Goal: Task Accomplishment & Management: Complete application form

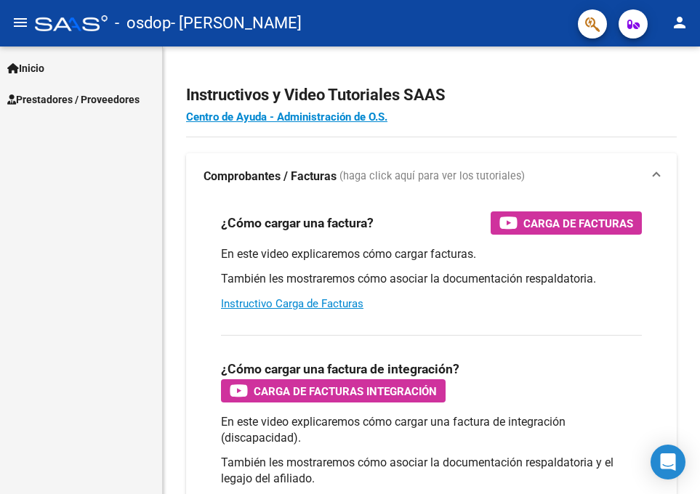
click at [680, 33] on button "person" at bounding box center [679, 23] width 29 height 29
click at [61, 150] on div at bounding box center [350, 247] width 700 height 494
click at [60, 97] on span "Prestadores / Proveedores" at bounding box center [73, 100] width 132 height 16
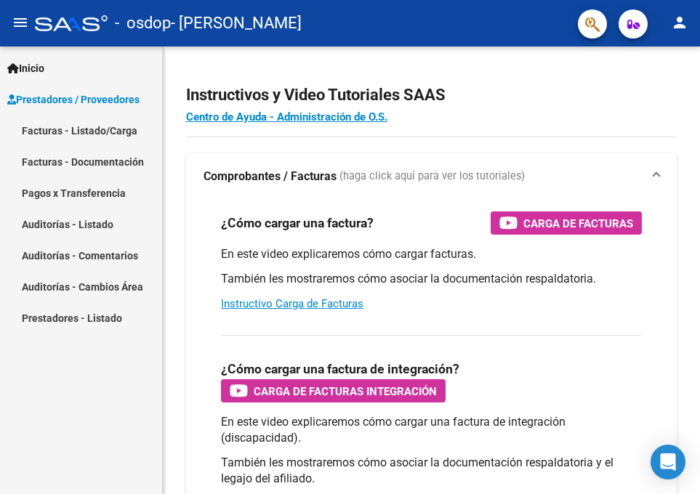
click at [68, 134] on link "Facturas - Listado/Carga" at bounding box center [81, 130] width 162 height 31
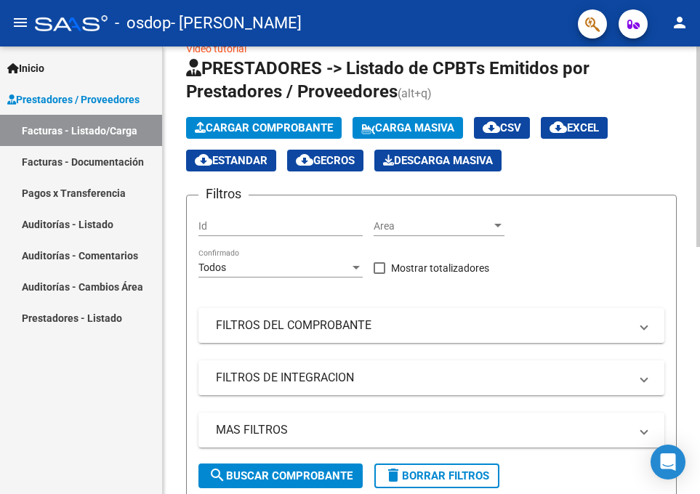
click at [260, 122] on span "Cargar Comprobante" at bounding box center [264, 127] width 138 height 13
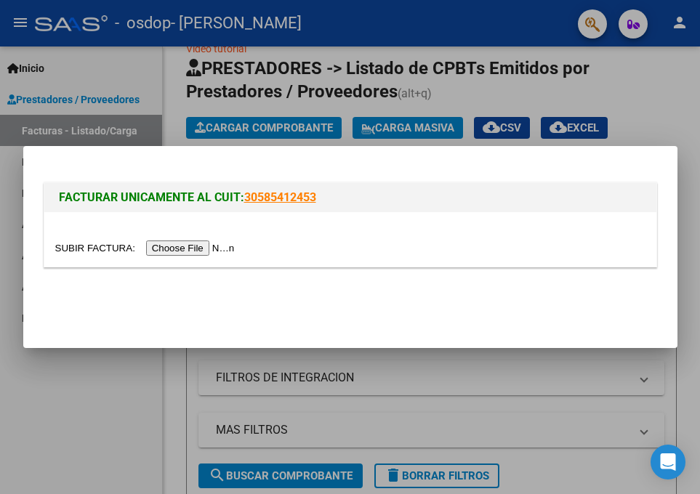
click at [177, 247] on input "file" at bounding box center [147, 248] width 184 height 15
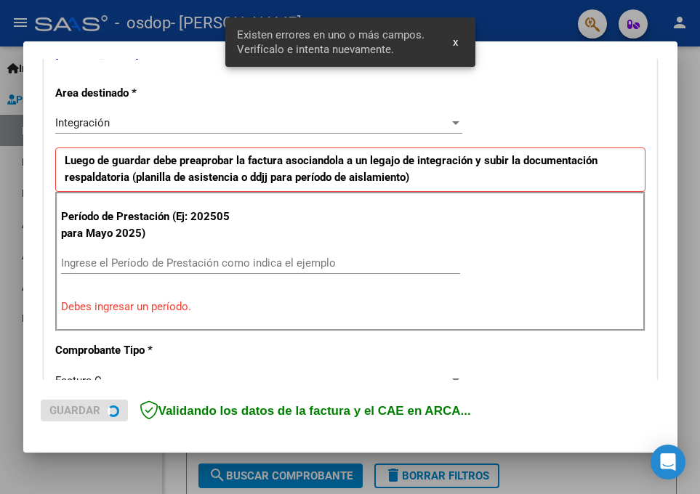
scroll to position [318, 0]
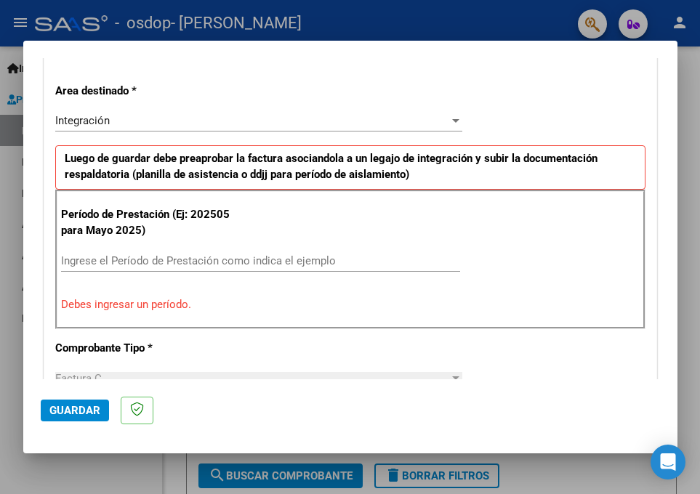
click at [183, 118] on div "Integración" at bounding box center [252, 120] width 394 height 13
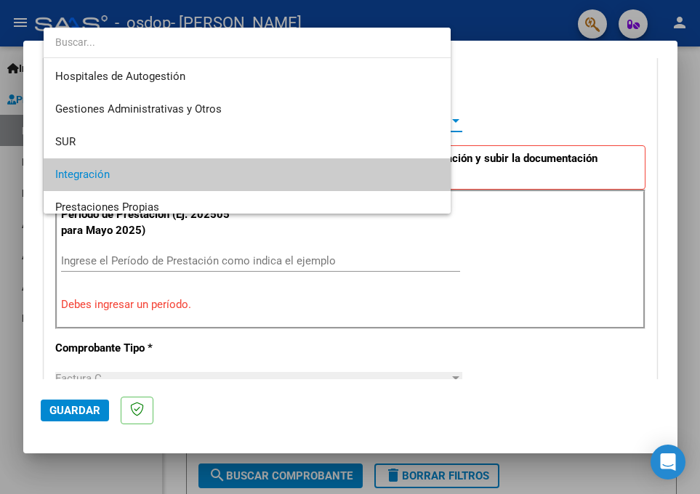
scroll to position [54, 0]
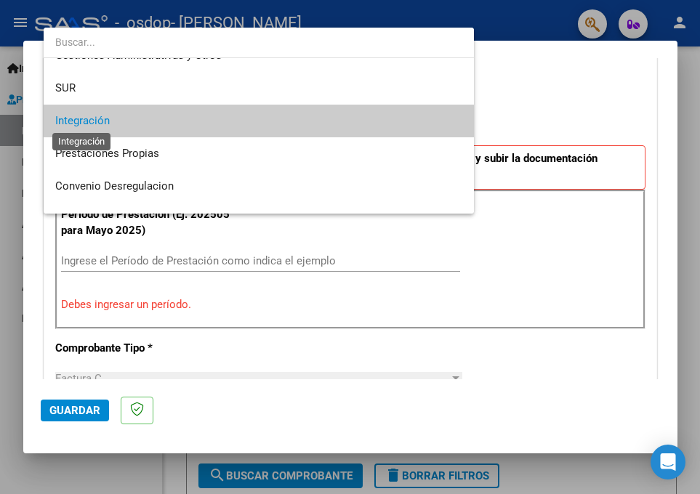
click at [102, 118] on span "Integración" at bounding box center [82, 120] width 55 height 13
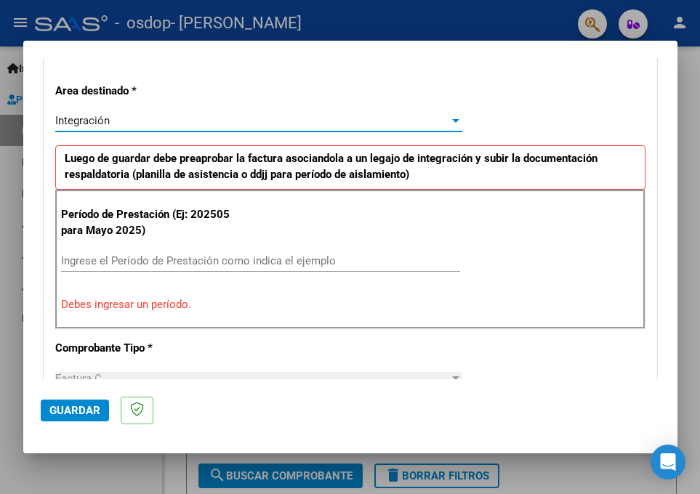
click at [119, 256] on input "Ingrese el Período de Prestación como indica el ejemplo" at bounding box center [260, 260] width 399 height 13
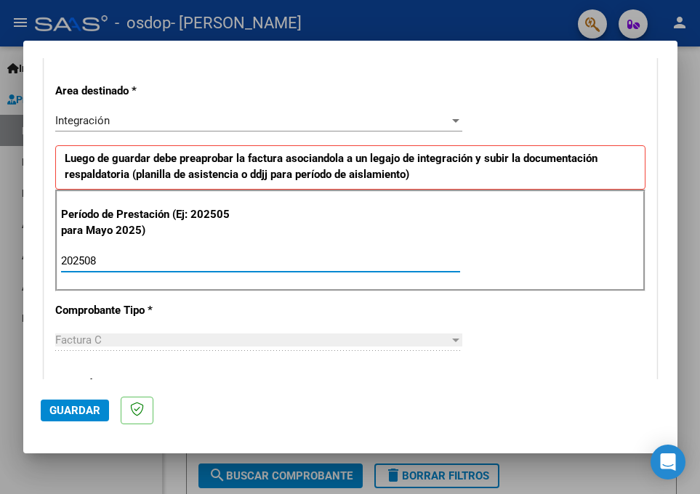
type input "202508"
click at [204, 315] on p "Comprobante Tipo *" at bounding box center [143, 310] width 177 height 17
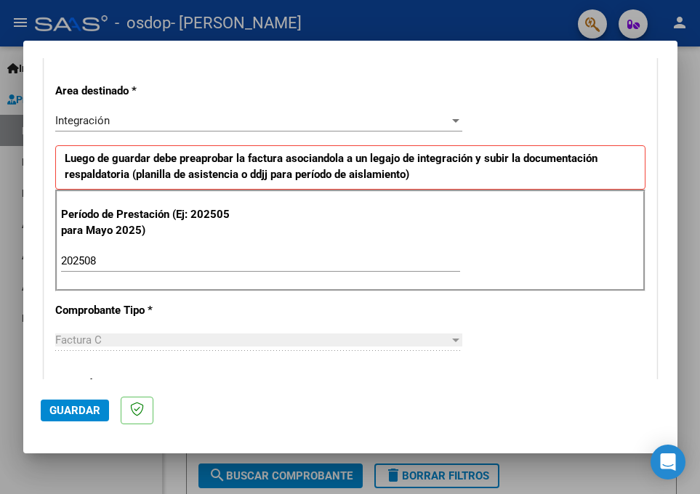
click at [135, 323] on div "CUIT * 27-32833656-7 Ingresar CUIT ANALISIS PRESTADOR REY [PERSON_NAME] Area de…" at bounding box center [350, 468] width 612 height 1094
click at [132, 337] on div "Factura C" at bounding box center [252, 340] width 394 height 13
click at [131, 342] on div "Factura C" at bounding box center [252, 340] width 394 height 13
click at [73, 404] on span "Guardar" at bounding box center [74, 410] width 51 height 13
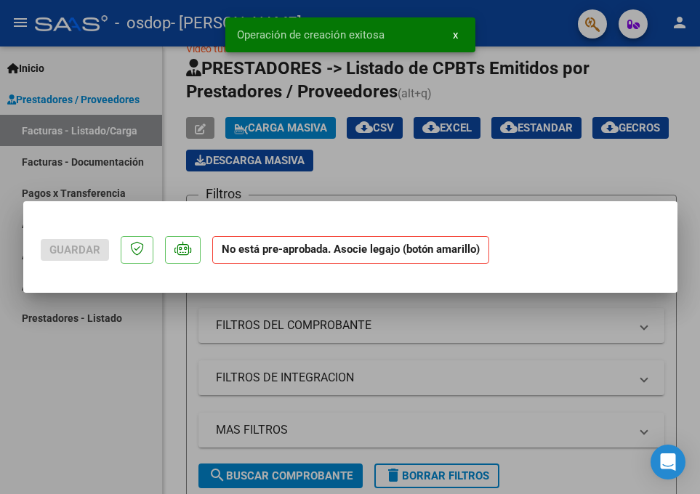
scroll to position [0, 0]
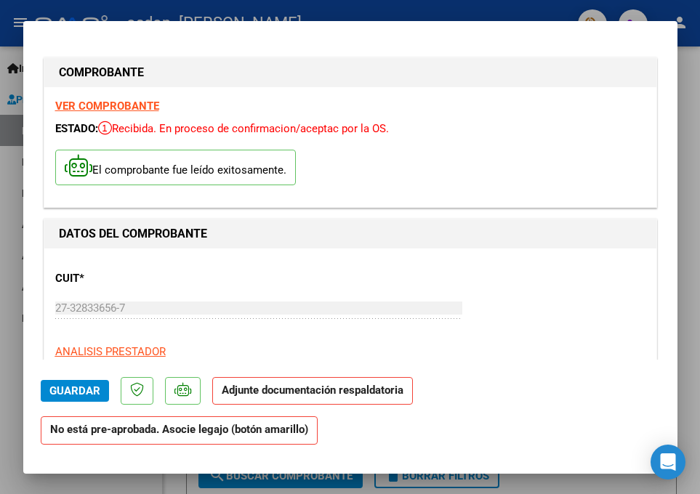
click at [315, 386] on strong "Adjunte documentación respaldatoria" at bounding box center [313, 390] width 182 height 13
click at [95, 438] on strong "No está pre-aprobada. Asocie legajo (botón amarillo)" at bounding box center [179, 431] width 277 height 28
click at [84, 394] on span "Guardar" at bounding box center [74, 391] width 51 height 13
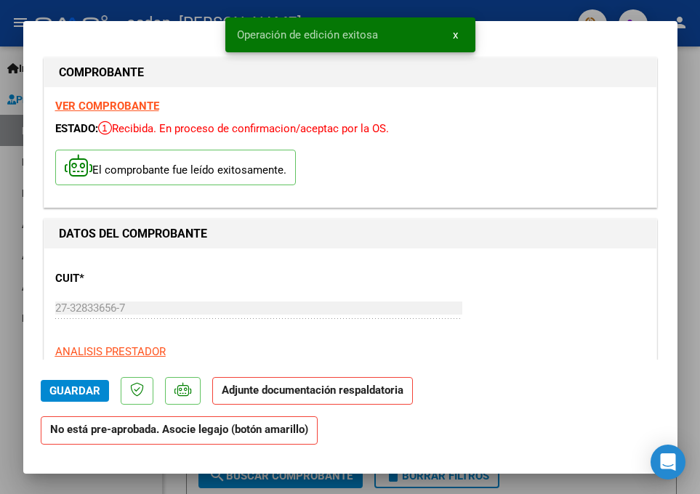
click at [307, 391] on strong "Adjunte documentación respaldatoria" at bounding box center [313, 390] width 182 height 13
click at [108, 437] on strong "No está pre-aprobada. Asocie legajo (botón amarillo)" at bounding box center [179, 431] width 277 height 28
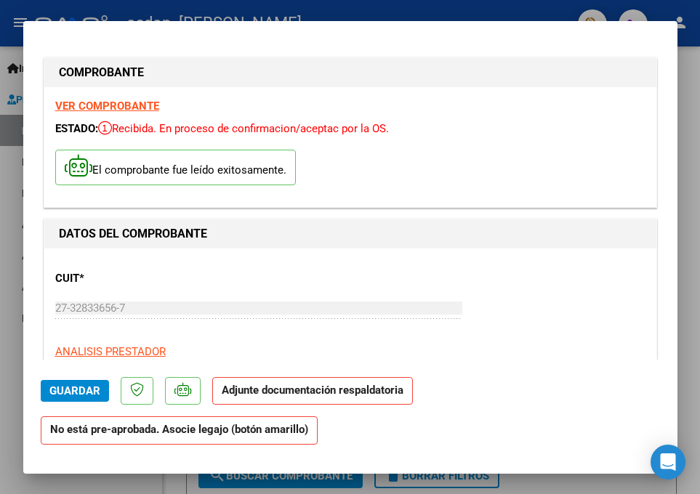
click at [361, 172] on div "El comprobante fue leído exitosamente." at bounding box center [350, 169] width 590 height 54
click at [367, 396] on strong "Adjunte documentación respaldatoria" at bounding box center [313, 390] width 182 height 13
click at [277, 454] on p "No está pre-aprobada. Asocie legajo (botón amarillo)" at bounding box center [185, 437] width 289 height 40
click at [572, 426] on mat-dialog-actions "Guardar Adjunte documentación respaldatoria No está pre-aprobada. Asocie legajo…" at bounding box center [350, 408] width 619 height 97
click at [552, 360] on mat-dialog-actions "Guardar Adjunte documentación respaldatoria No está pre-aprobada. Asocie legajo…" at bounding box center [350, 408] width 619 height 97
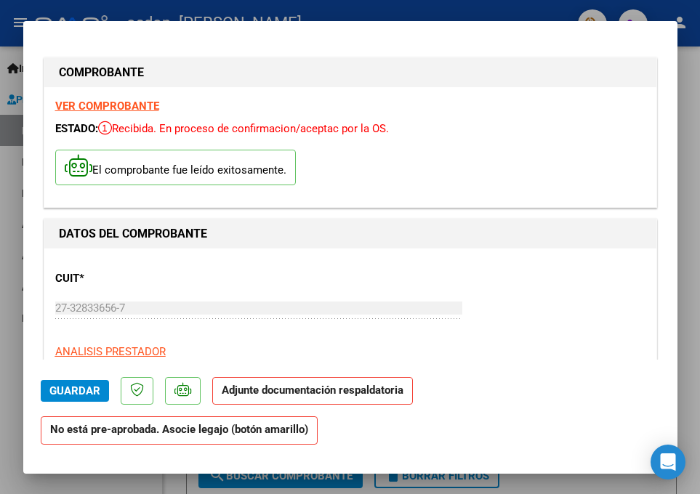
click at [699, 148] on div at bounding box center [350, 247] width 700 height 494
type input "$ 0,00"
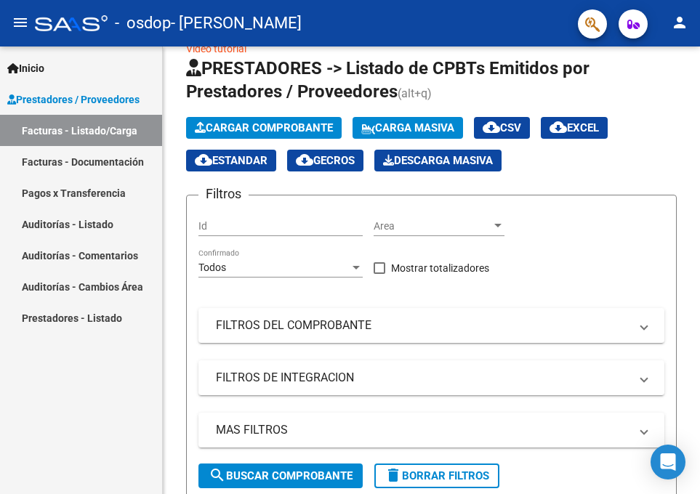
click at [55, 165] on link "Facturas - Documentación" at bounding box center [81, 161] width 162 height 31
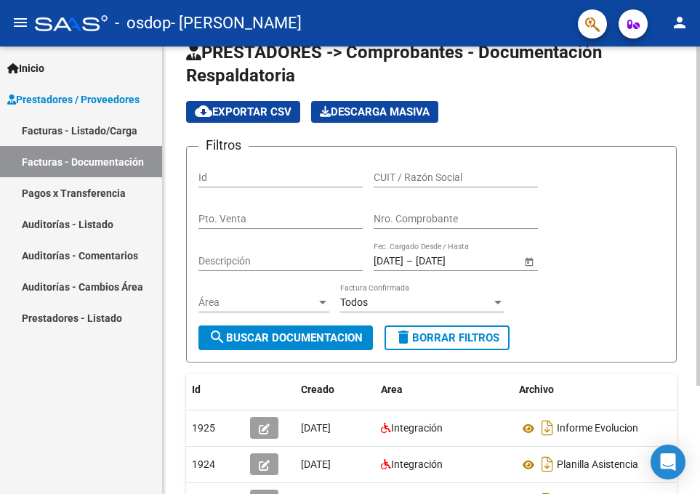
click at [560, 241] on div "Filtros Id CUIT / Razón Social Pto. Venta Nro. Comprobante Descripción [DATE] […" at bounding box center [431, 241] width 466 height 167
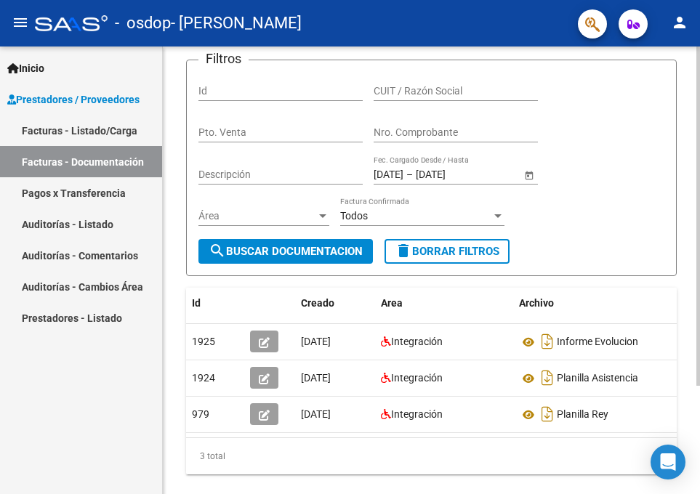
scroll to position [113, 0]
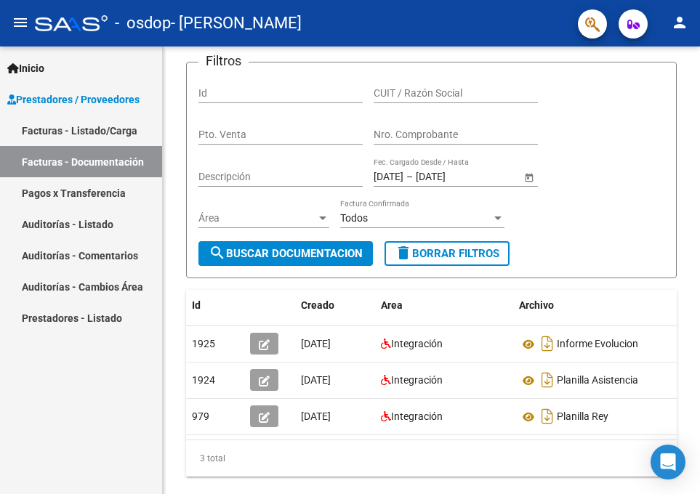
click at [67, 134] on link "Facturas - Listado/Carga" at bounding box center [81, 130] width 162 height 31
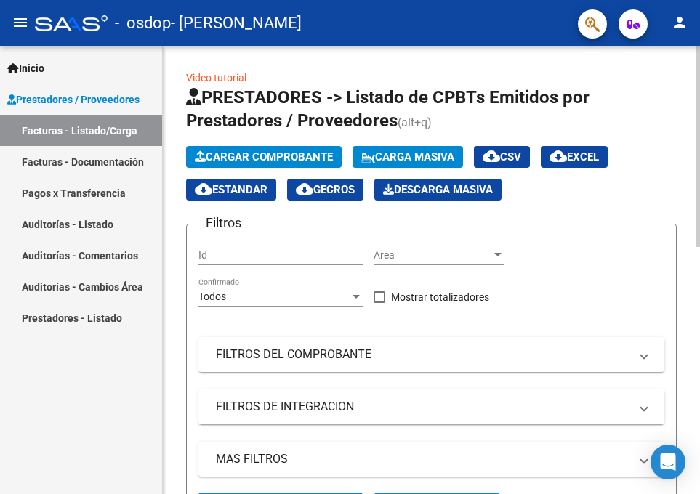
click at [241, 159] on span "Cargar Comprobante" at bounding box center [264, 156] width 138 height 13
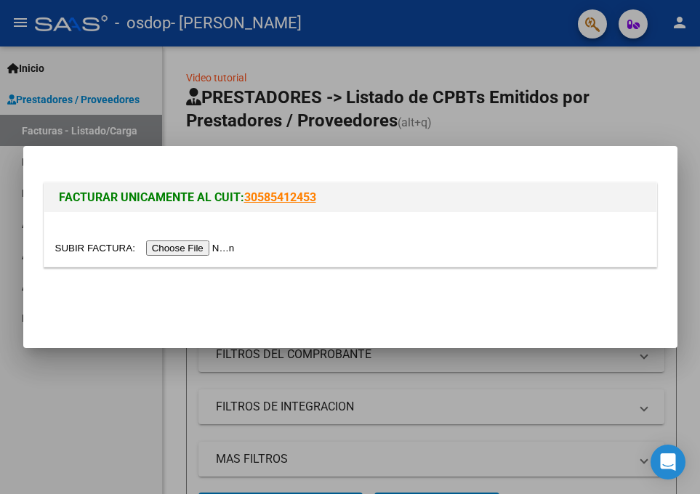
click at [651, 110] on div at bounding box center [350, 247] width 700 height 494
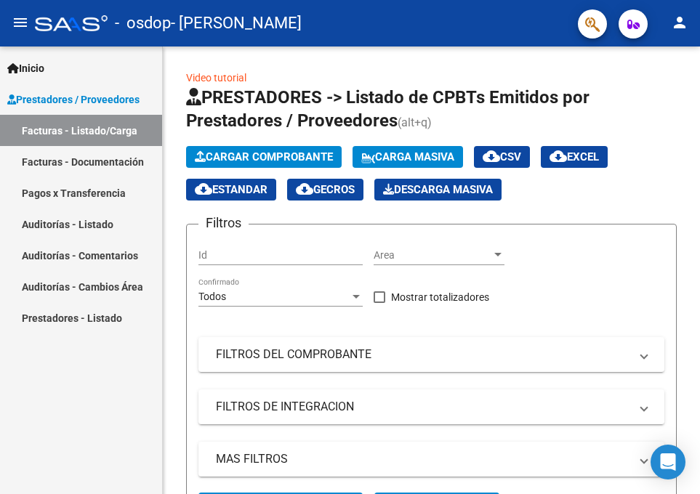
click at [44, 73] on span "Inicio" at bounding box center [25, 68] width 37 height 16
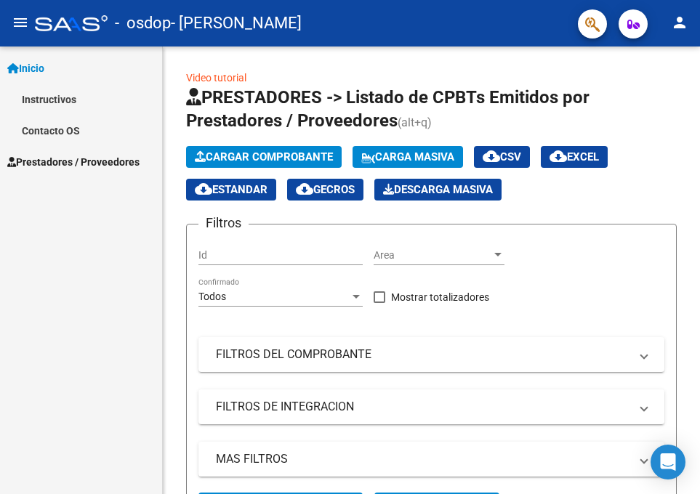
click at [47, 99] on link "Instructivos" at bounding box center [81, 99] width 162 height 31
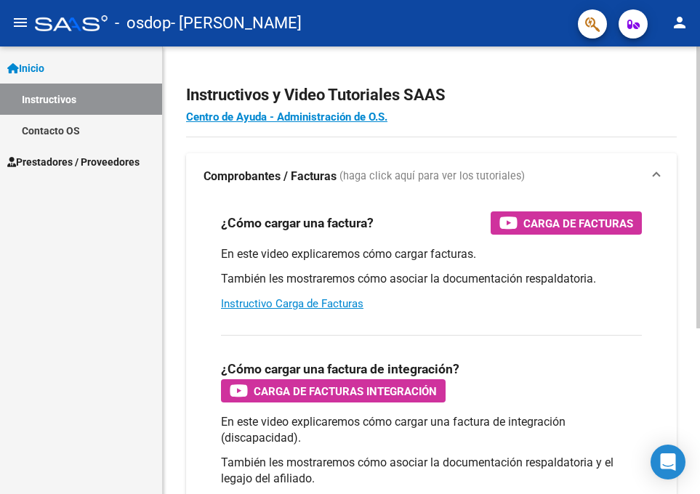
click at [184, 358] on div "Instructivos y Video Tutoriales SAAS Centro de Ayuda - Administración de O.S. C…" at bounding box center [431, 402] width 537 height 710
click at [217, 393] on div "¿Cómo cargar una factura de integración? Carga de Facturas Integración En este …" at bounding box center [432, 423] width 456 height 200
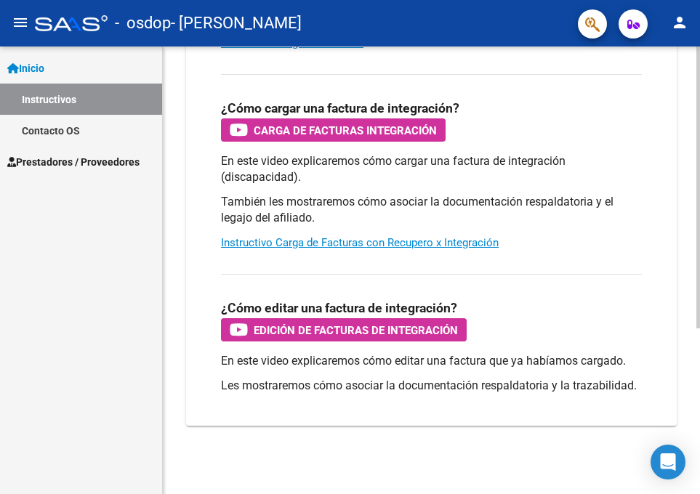
scroll to position [262, 0]
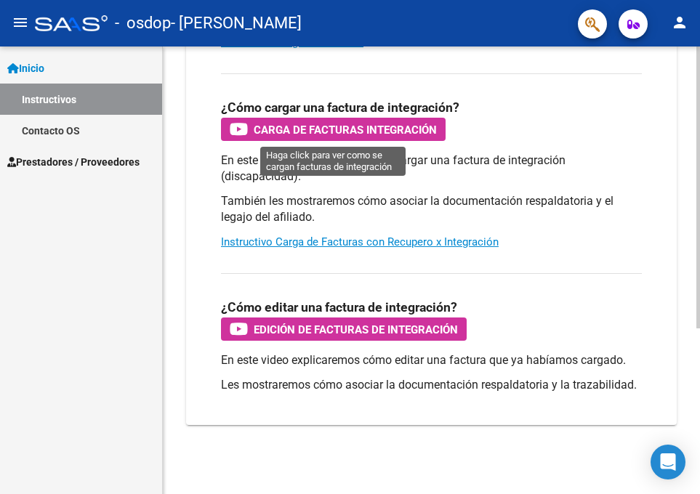
click at [305, 132] on span "Carga de Facturas Integración" at bounding box center [345, 130] width 183 height 18
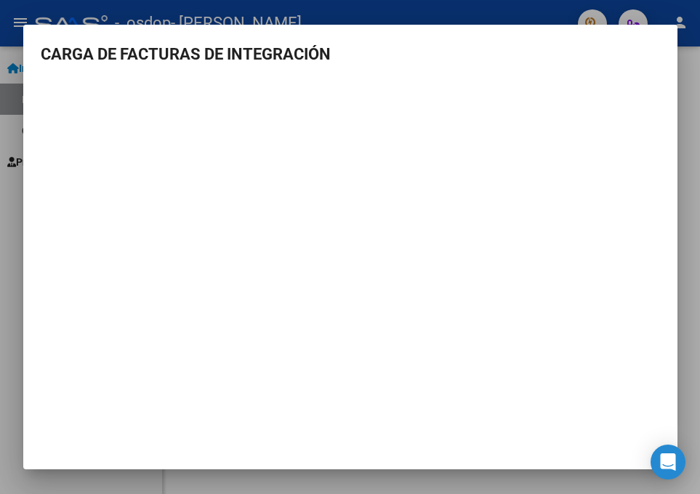
click at [539, 13] on div at bounding box center [350, 247] width 700 height 494
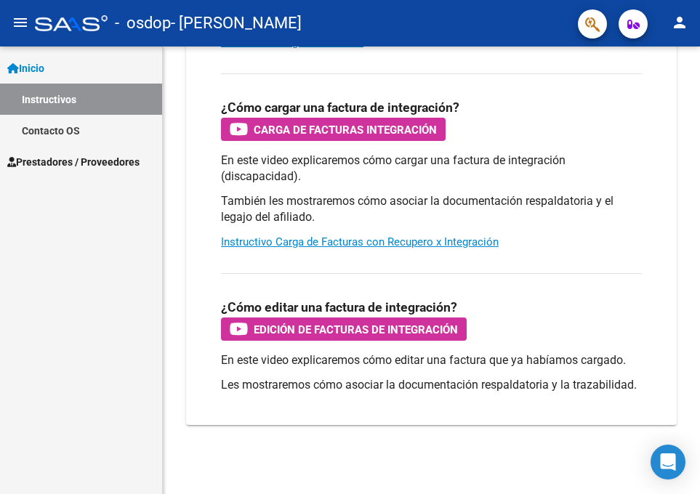
click at [64, 165] on span "Prestadores / Proveedores" at bounding box center [73, 162] width 132 height 16
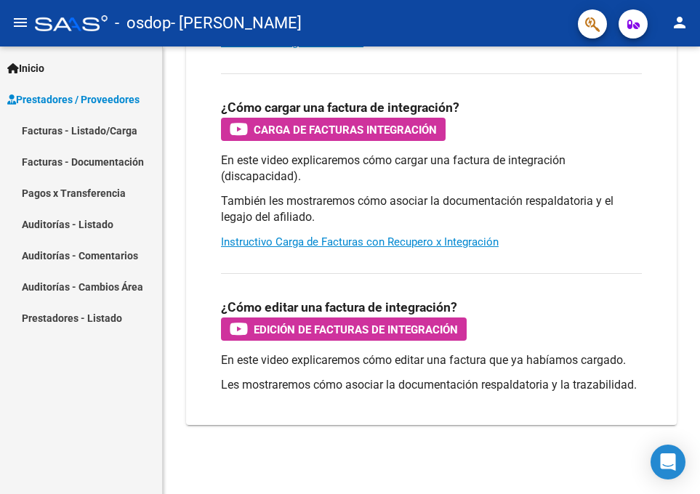
click at [88, 134] on link "Facturas - Listado/Carga" at bounding box center [81, 130] width 162 height 31
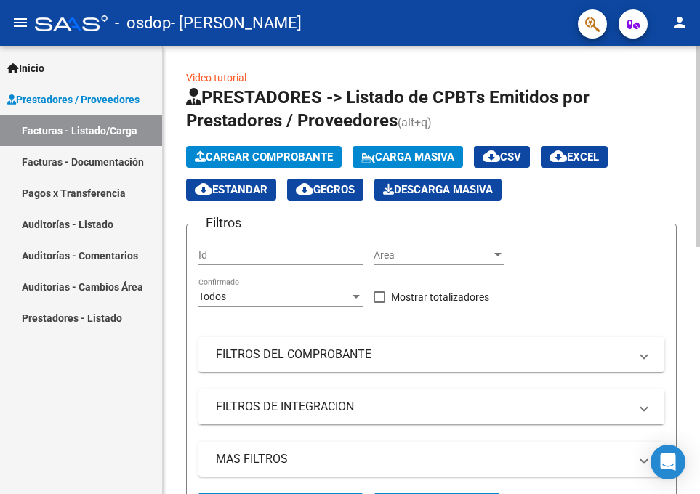
click at [313, 152] on span "Cargar Comprobante" at bounding box center [264, 156] width 138 height 13
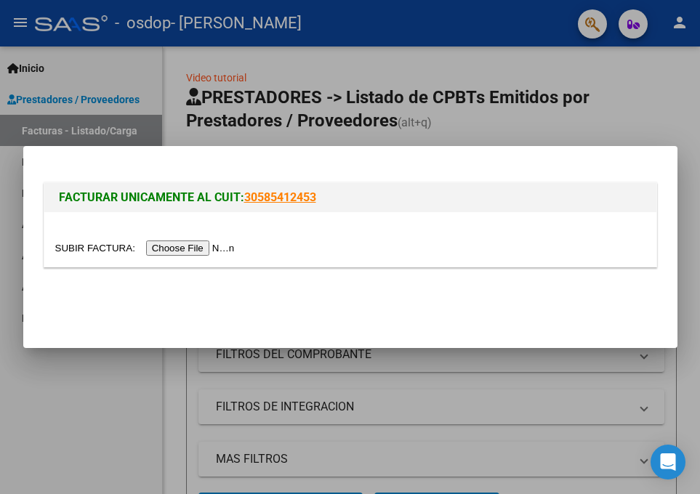
click at [206, 246] on input "file" at bounding box center [147, 248] width 184 height 15
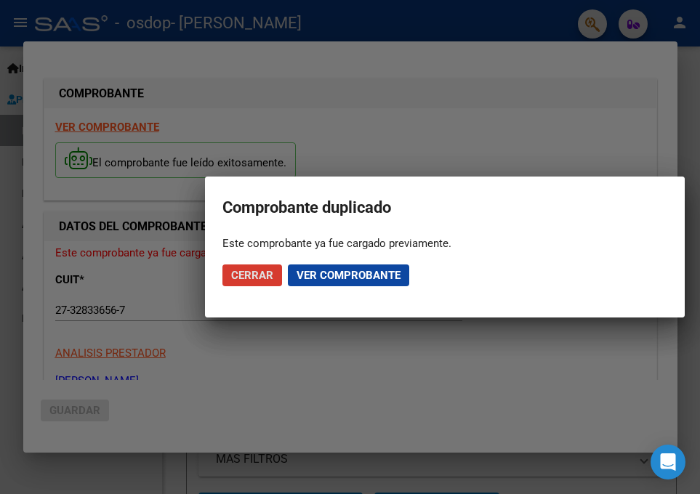
click at [350, 277] on span "Ver comprobante" at bounding box center [349, 275] width 104 height 13
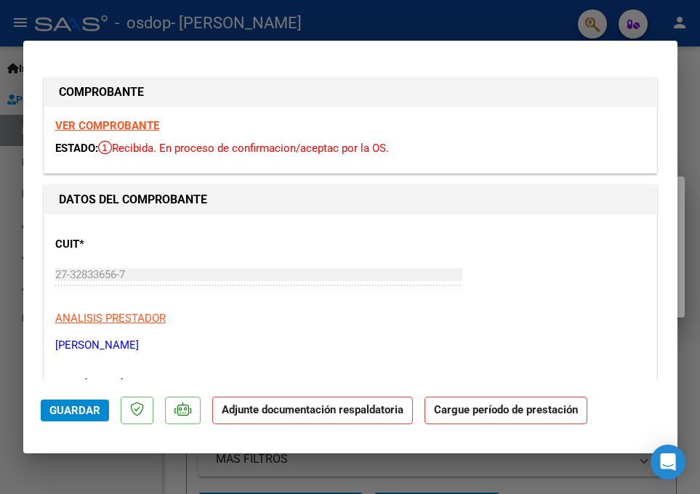
click at [641, 268] on div "CUIT * 27-32833656-7 Ingresar CUIT ANALISIS PRESTADOR REY [PERSON_NAME] ARCA Pa…" at bounding box center [350, 289] width 590 height 128
click at [575, 289] on div "CUIT * 27-32833656-7 Ingresar CUIT ANALISIS PRESTADOR REY [PERSON_NAME] ARCA Pa…" at bounding box center [350, 289] width 590 height 128
click at [512, 329] on div "CUIT * 27-32833656-7 Ingresar CUIT ANALISIS PRESTADOR REY [PERSON_NAME] ARCA Pa…" at bounding box center [350, 289] width 590 height 128
click at [79, 409] on span "Guardar" at bounding box center [74, 410] width 51 height 13
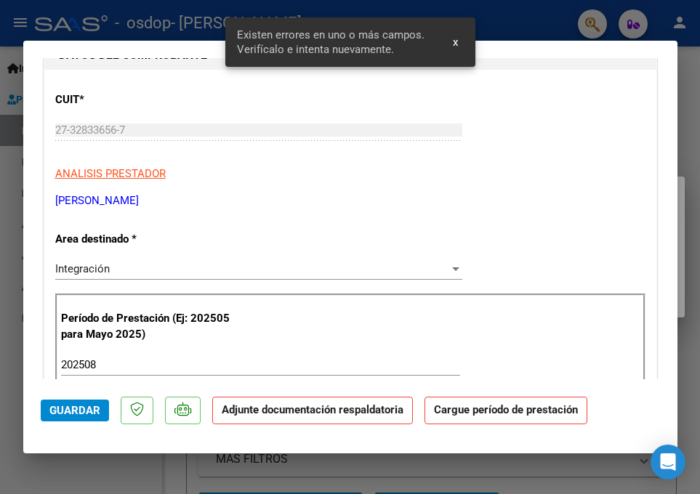
scroll to position [276, 0]
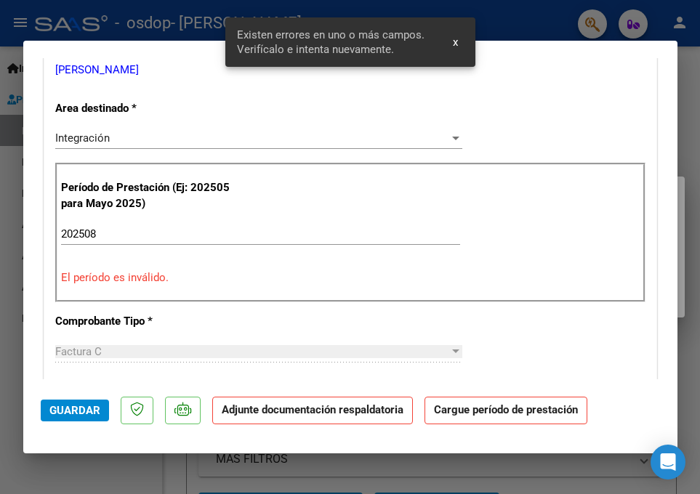
click at [113, 231] on input "202508" at bounding box center [260, 234] width 399 height 13
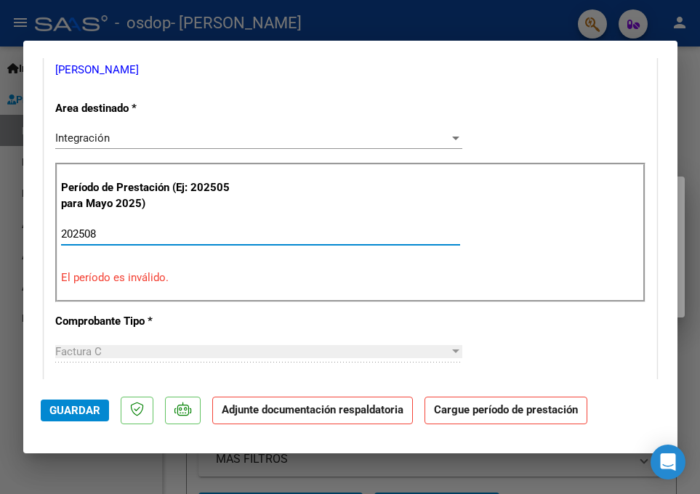
click at [185, 285] on p "El período es inválido." at bounding box center [350, 278] width 579 height 17
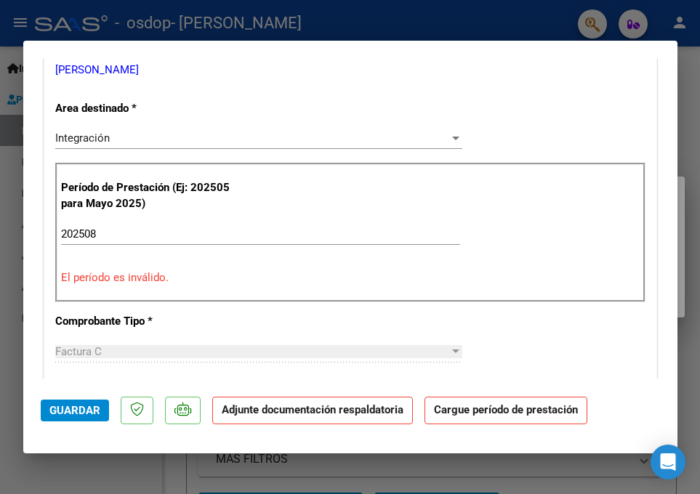
click at [81, 286] on div "Período de Prestación (Ej: 202505 para [DATE]) 202508 Ingrese el Período de Pre…" at bounding box center [350, 233] width 590 height 140
click at [105, 237] on input "202508" at bounding box center [260, 234] width 399 height 13
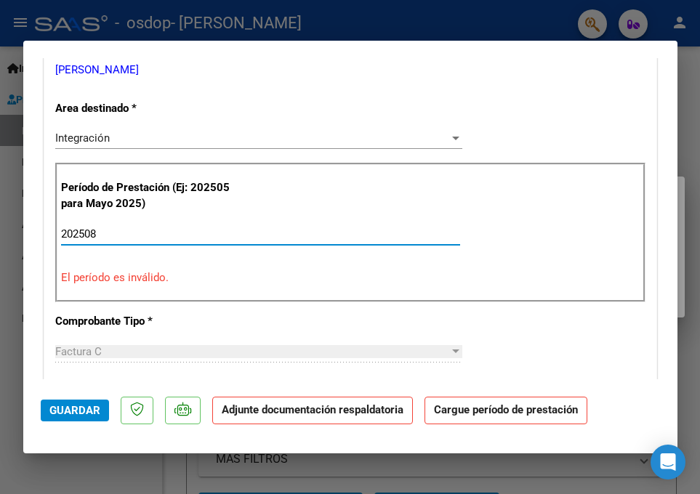
click at [296, 379] on mat-dialog-actions "Guardar Adjunte documentación respaldatoria Cargue período de prestación" at bounding box center [350, 407] width 619 height 57
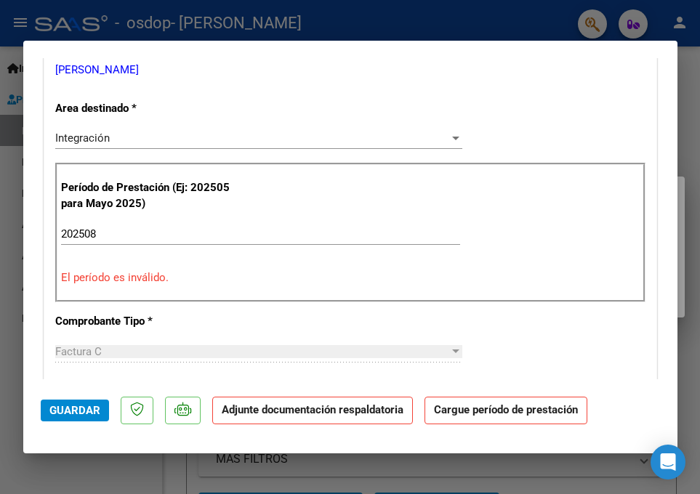
click at [55, 278] on div "Período de Prestación (Ej: 202505 para [DATE]) 202508 Ingrese el Período de Pre…" at bounding box center [350, 233] width 590 height 140
click at [96, 230] on input "202508" at bounding box center [260, 234] width 399 height 13
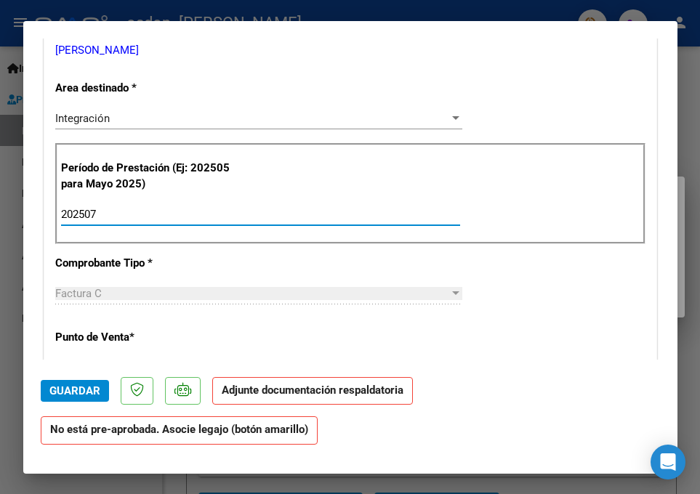
click at [260, 267] on div "CUIT * 27-32833656-7 Ingresar CUIT ANALISIS PRESTADOR REY [PERSON_NAME] ARCA Pa…" at bounding box center [350, 444] width 612 height 1050
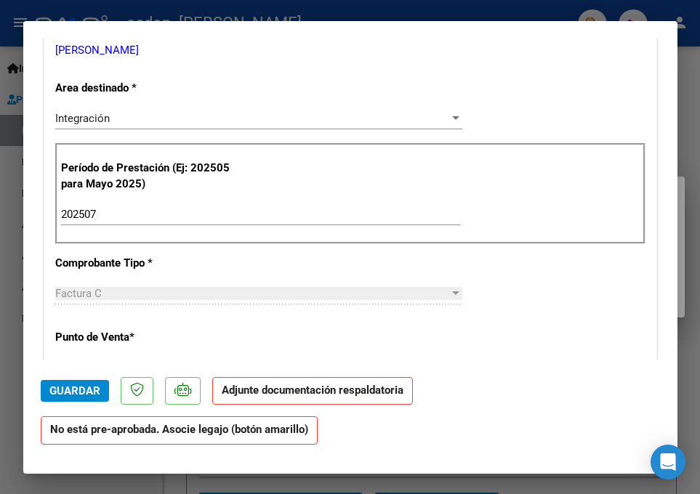
click at [107, 209] on input "202507" at bounding box center [260, 214] width 399 height 13
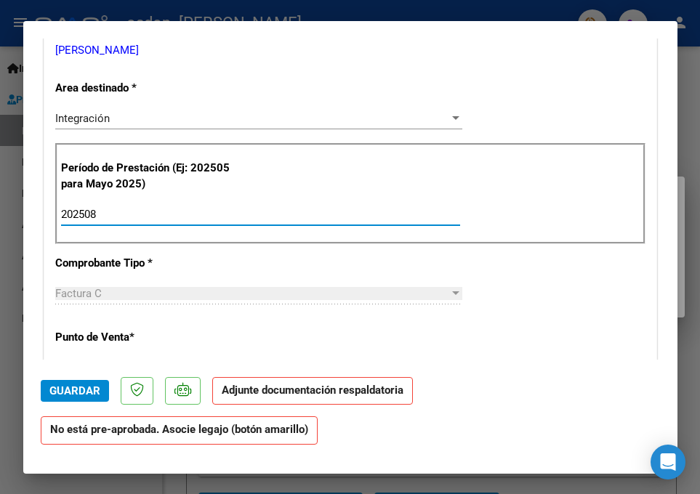
click at [158, 228] on div "202508 Ingrese el Período de Prestación como indica el ejemplo" at bounding box center [260, 222] width 399 height 36
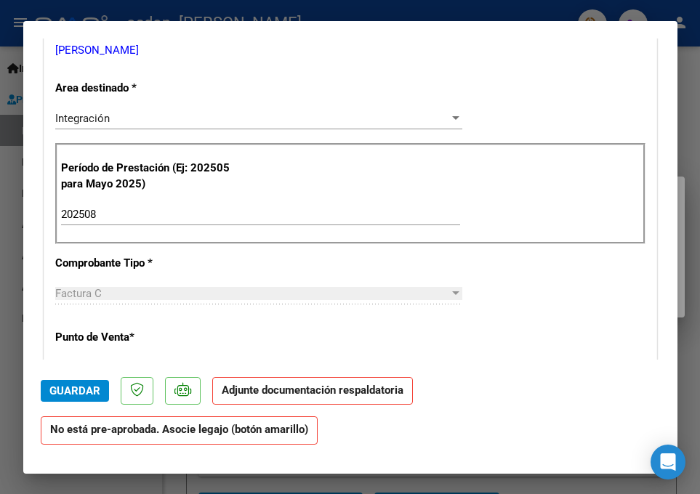
click at [148, 224] on div "202508 Ingrese el Período de Prestación como indica el ejemplo" at bounding box center [260, 215] width 399 height 22
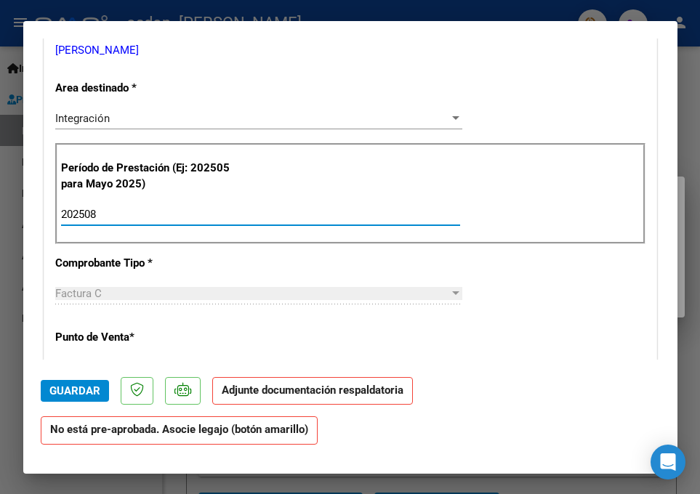
click at [148, 224] on div "202508 Ingrese el Período de Prestación como indica el ejemplo" at bounding box center [260, 215] width 399 height 22
type input "202507"
click at [149, 318] on div "CUIT * 27-32833656-7 Ingresar CUIT ANALISIS PRESTADOR REY [PERSON_NAME] ARCA Pa…" at bounding box center [350, 444] width 612 height 1050
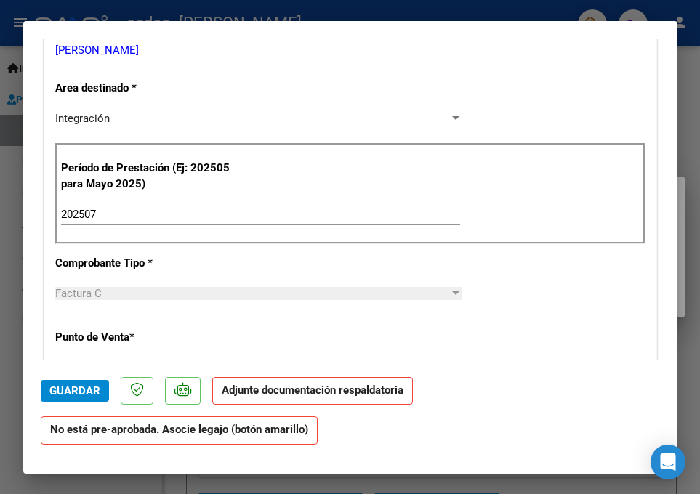
click at [188, 346] on div "CUIT * 27-32833656-7 Ingresar CUIT ANALISIS PRESTADOR REY [PERSON_NAME] ARCA Pa…" at bounding box center [350, 444] width 612 height 1050
click at [0, 299] on div at bounding box center [350, 247] width 700 height 494
type input "$ 0,00"
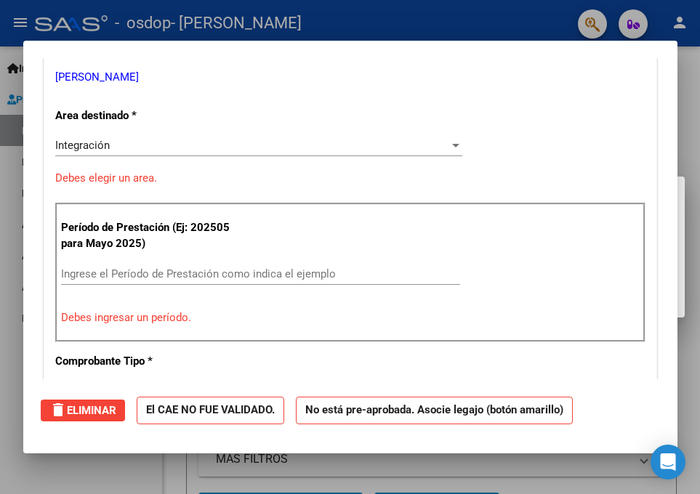
scroll to position [283, 0]
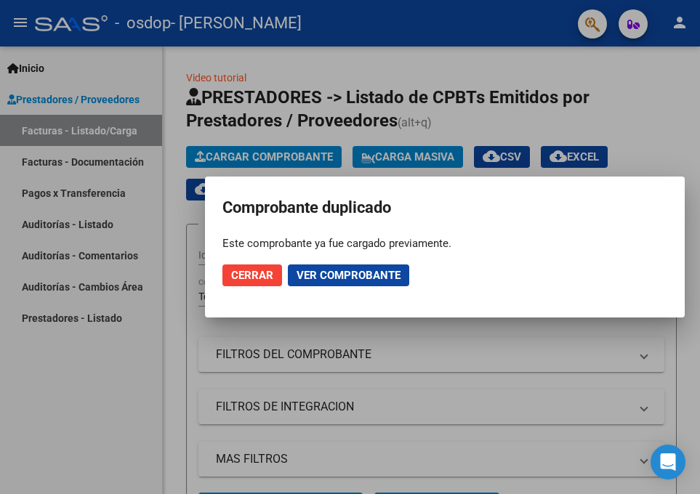
click at [254, 279] on span "Cerrar" at bounding box center [252, 275] width 42 height 13
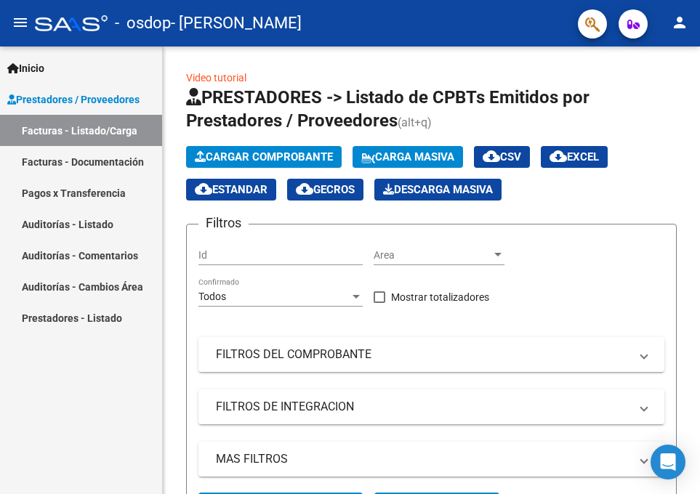
click at [103, 196] on link "Pagos x Transferencia" at bounding box center [81, 192] width 162 height 31
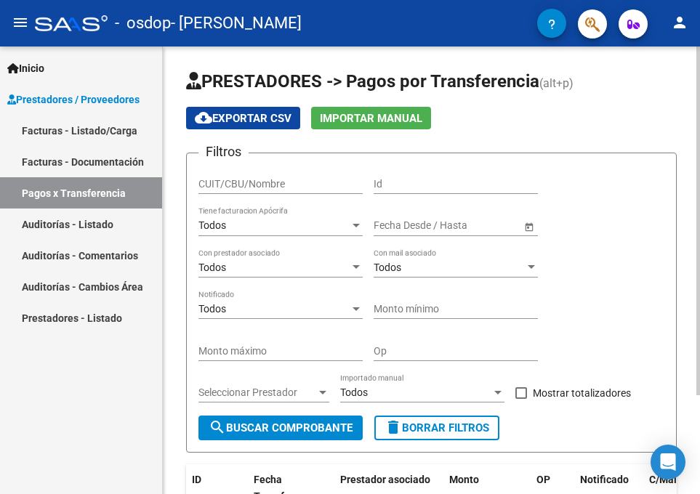
click at [633, 198] on div "Filtros CUIT/CBU/Nombre Id Todos Tiene facturacion Apócrifa Fecha inicio – Fech…" at bounding box center [431, 290] width 466 height 251
click at [277, 186] on input "CUIT/CBU/Nombre" at bounding box center [280, 184] width 164 height 12
type input "27328336567"
click at [276, 433] on span "search Buscar Comprobante" at bounding box center [281, 428] width 144 height 13
click at [267, 229] on div "Todos" at bounding box center [273, 226] width 151 height 12
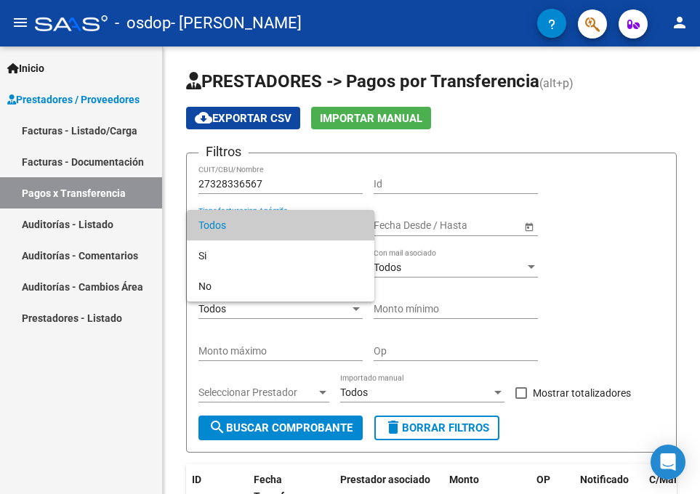
click at [489, 183] on div at bounding box center [350, 247] width 700 height 494
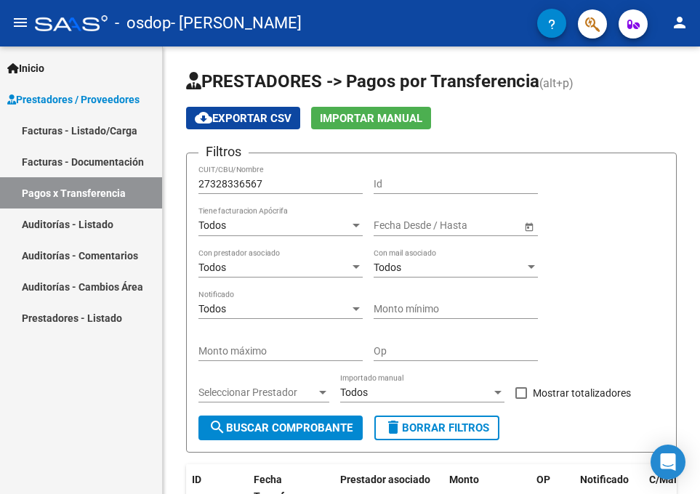
click at [302, 25] on span "- [PERSON_NAME]" at bounding box center [236, 23] width 131 height 32
click at [674, 25] on mat-icon "person" at bounding box center [679, 22] width 17 height 17
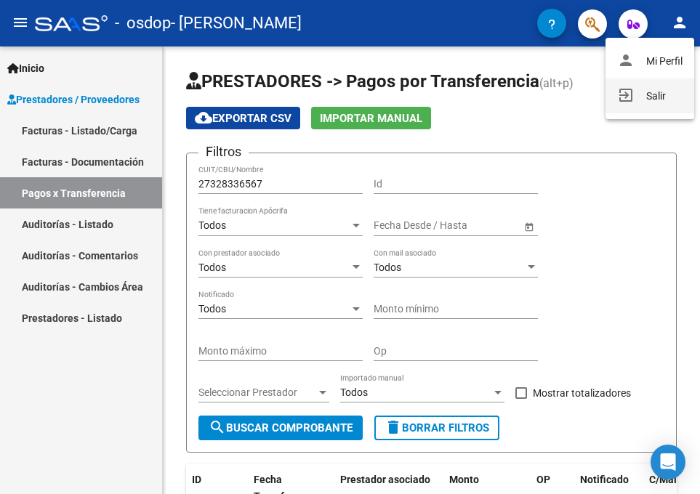
click at [628, 96] on mat-icon "exit_to_app" at bounding box center [625, 95] width 17 height 17
